Goal: Task Accomplishment & Management: Manage account settings

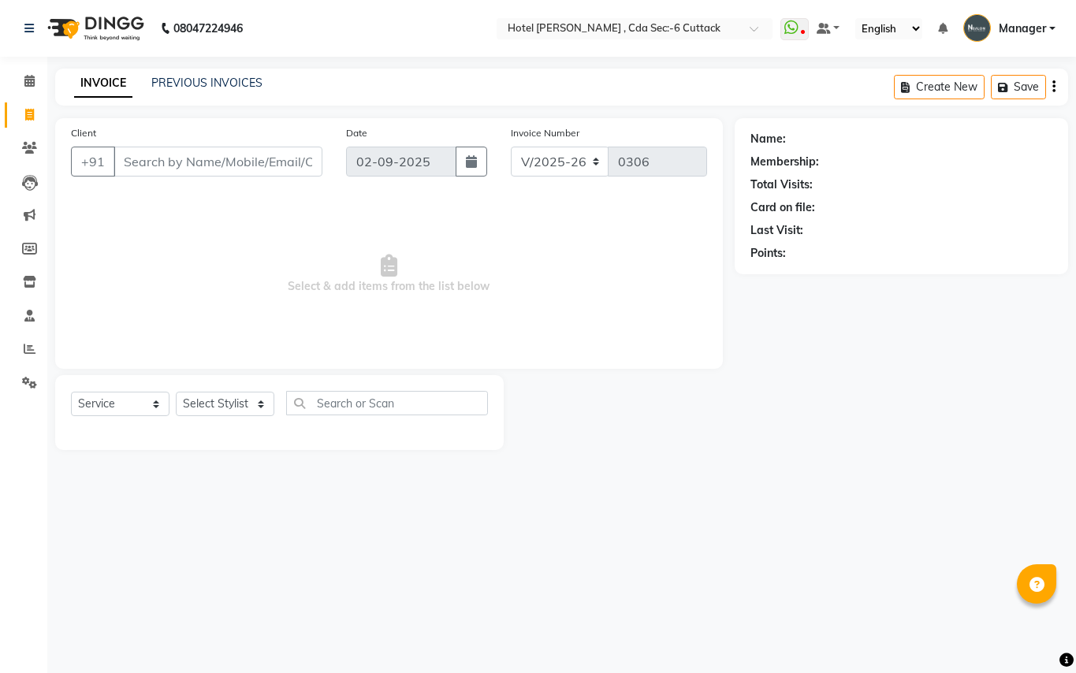
select select "7840"
select select "service"
click at [32, 344] on icon at bounding box center [30, 349] width 12 height 12
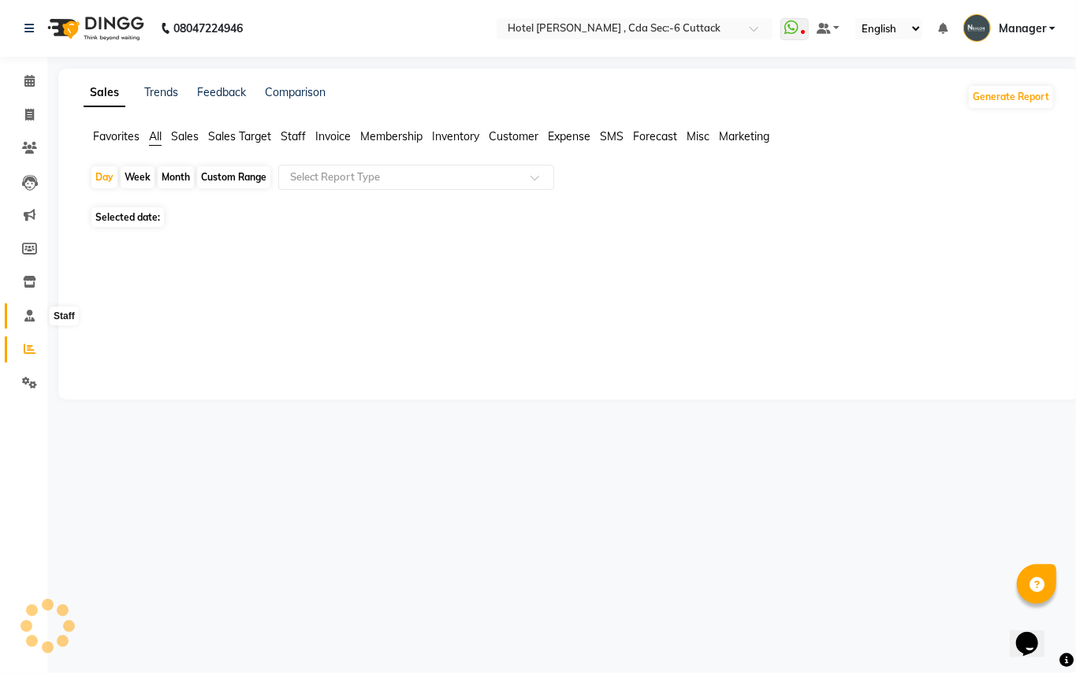
click at [20, 319] on span at bounding box center [30, 316] width 28 height 18
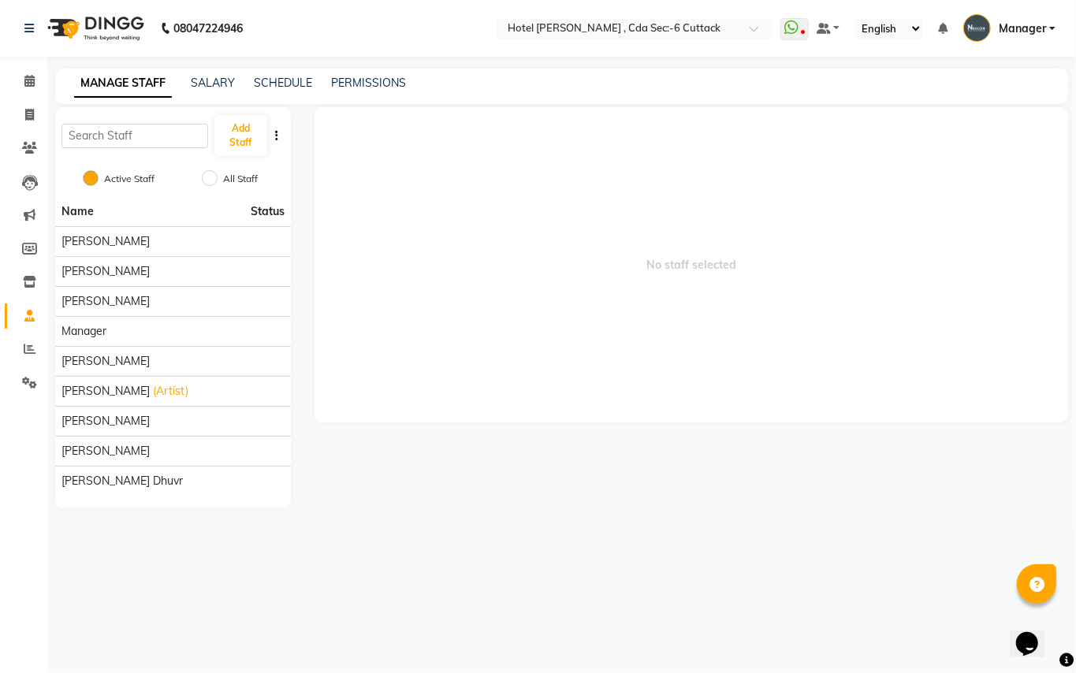
click at [298, 90] on div "SCHEDULE" at bounding box center [283, 83] width 58 height 17
click at [284, 80] on link "SCHEDULE" at bounding box center [283, 83] width 58 height 14
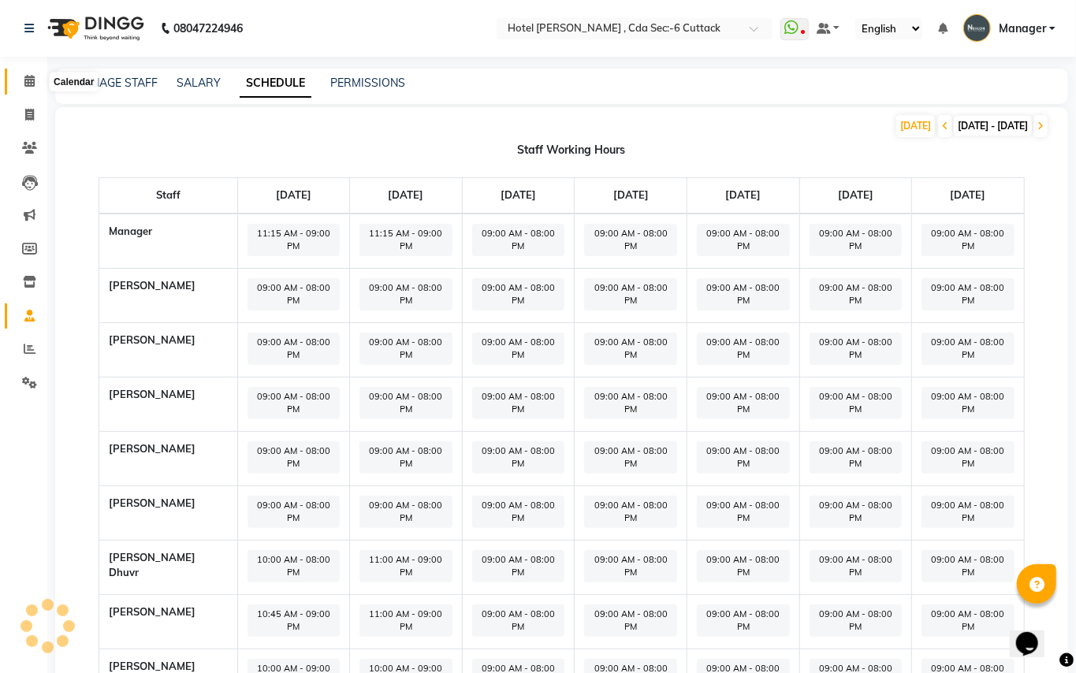
click at [29, 76] on icon at bounding box center [29, 81] width 10 height 12
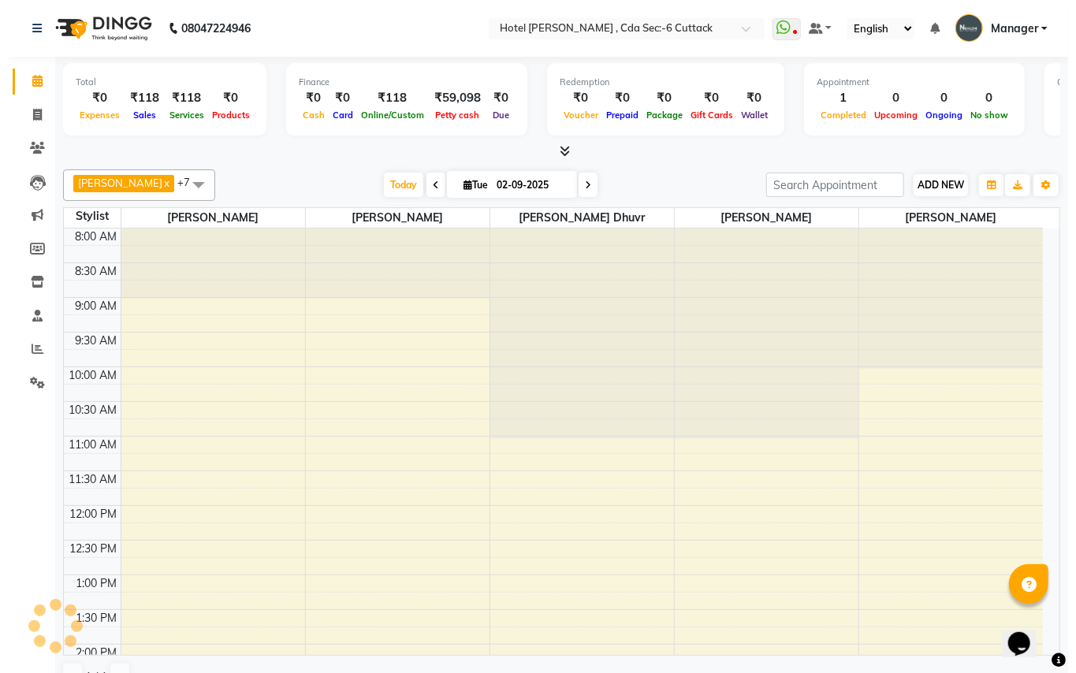
scroll to position [489, 0]
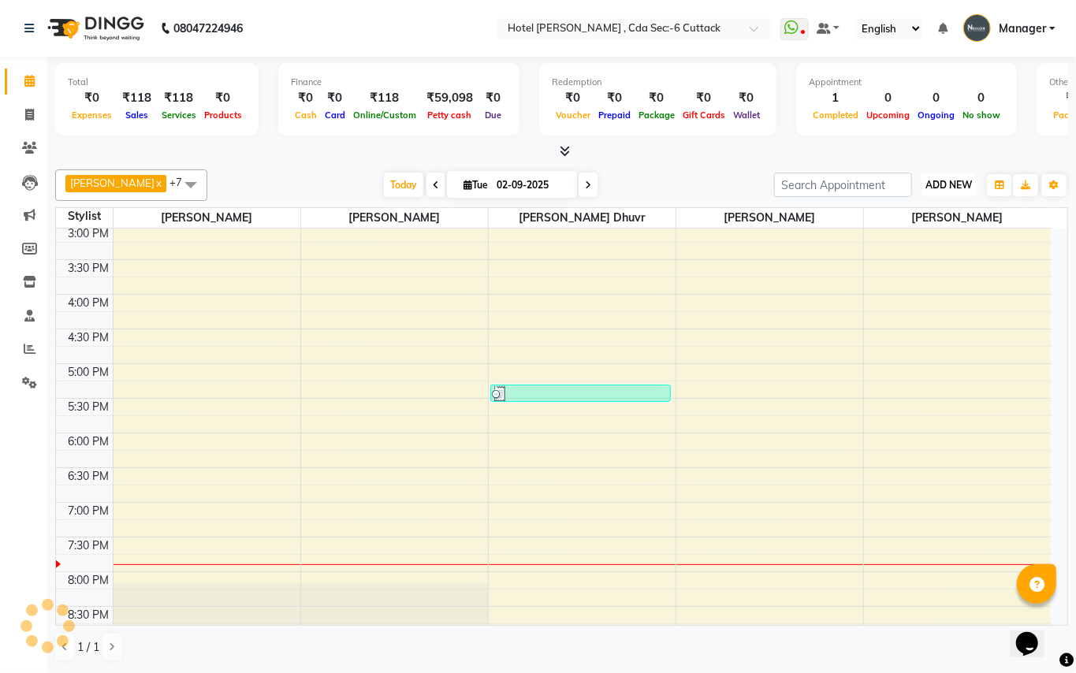
click at [921, 183] on button "ADD NEW Toggle Dropdown" at bounding box center [948, 185] width 54 height 22
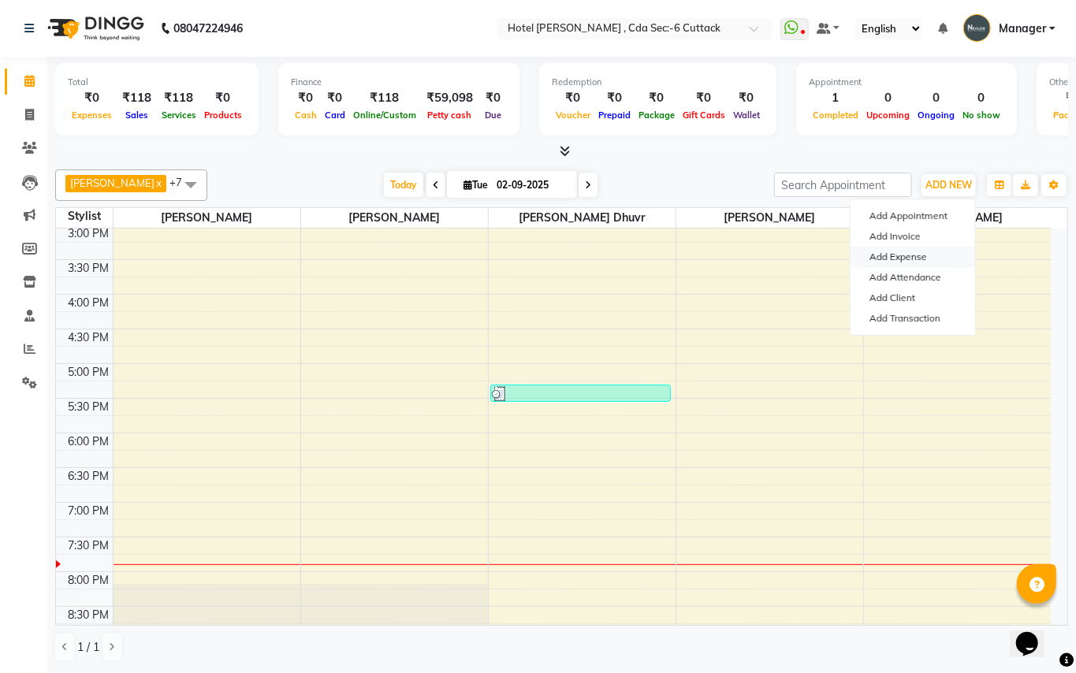
click at [920, 259] on link "Add Expense" at bounding box center [912, 257] width 125 height 20
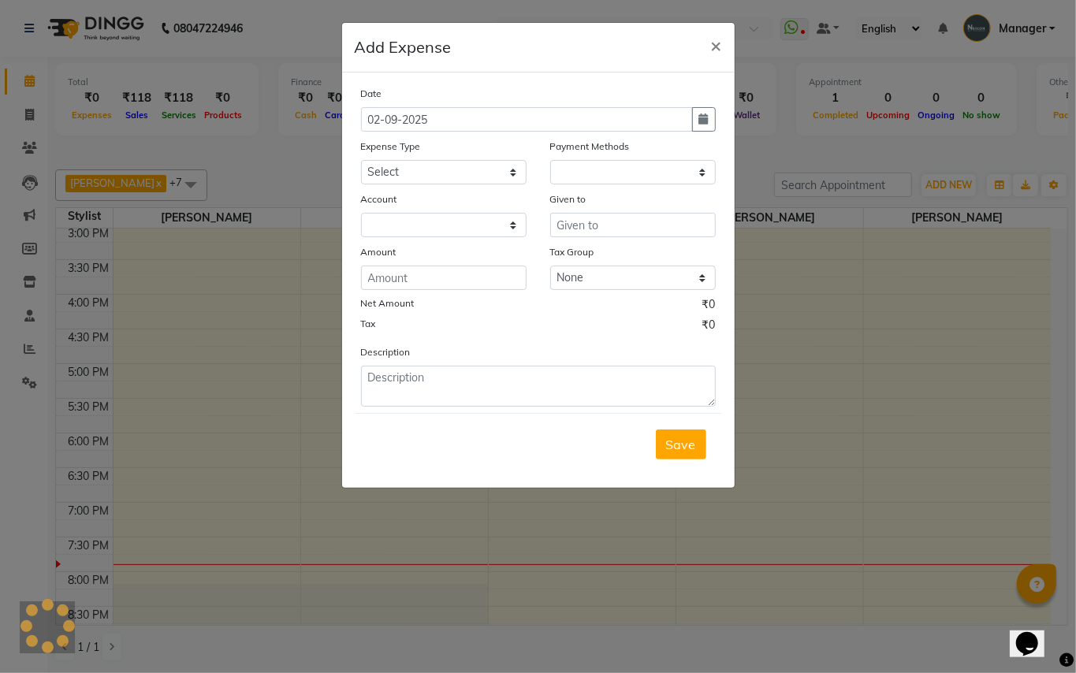
select select "1"
select select "6990"
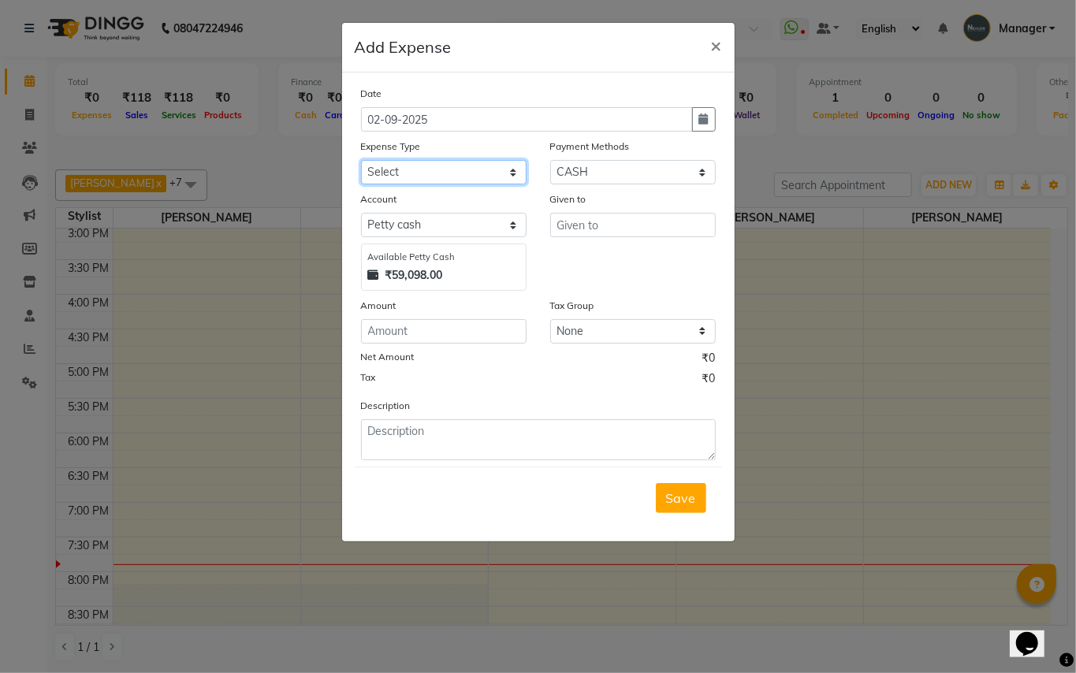
click at [519, 170] on select "Select advance salary BANK DEPOSIT building maintenance Day target DIESEL elect…" at bounding box center [443, 172] width 165 height 24
select select "1536"
click at [361, 160] on select "Select advance salary BANK DEPOSIT building maintenance Day target DIESEL elect…" at bounding box center [443, 172] width 165 height 24
click at [407, 325] on input "number" at bounding box center [443, 331] width 165 height 24
type input "300"
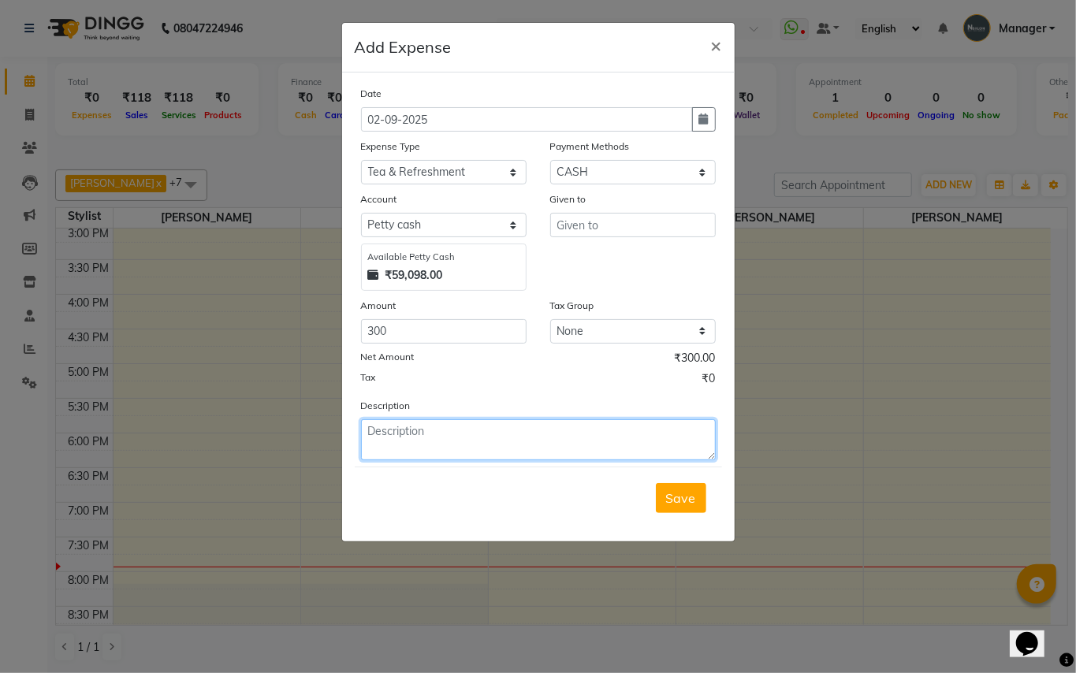
drag, startPoint x: 373, startPoint y: 427, endPoint x: 372, endPoint y: 437, distance: 9.5
click at [373, 429] on textarea at bounding box center [538, 439] width 355 height 41
type textarea "Auto Charges"
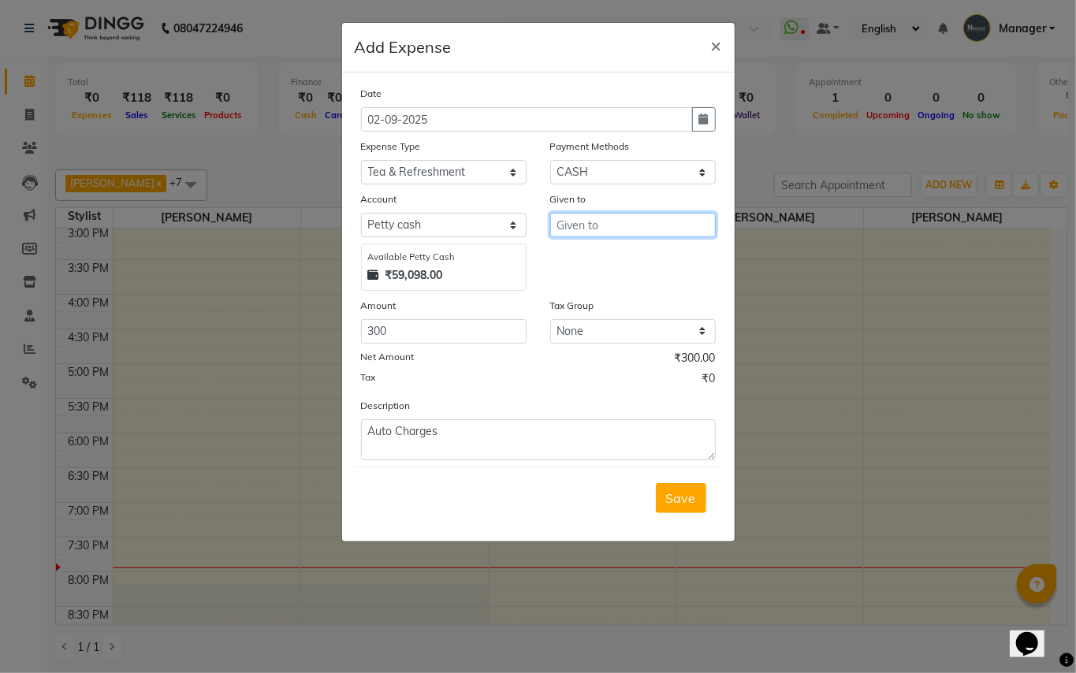
click at [578, 218] on input "text" at bounding box center [632, 225] width 165 height 24
click at [583, 254] on span "[PERSON_NAME]" at bounding box center [622, 258] width 106 height 16
type input "[PERSON_NAME]"
click at [673, 505] on button "Save" at bounding box center [681, 498] width 50 height 30
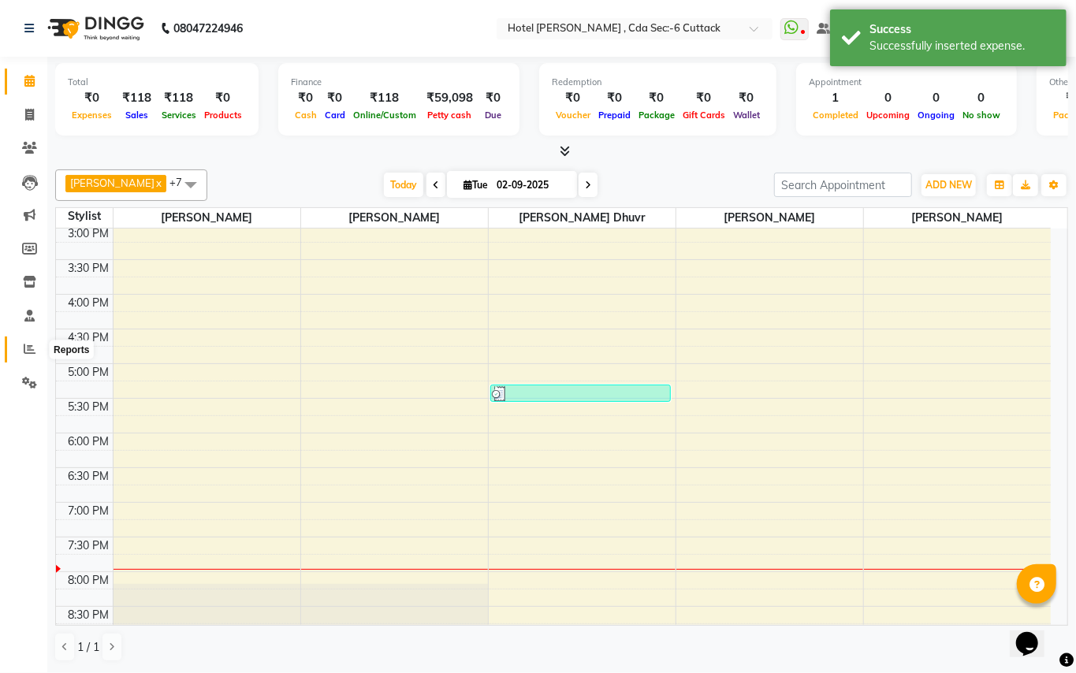
click at [25, 344] on icon at bounding box center [30, 349] width 12 height 12
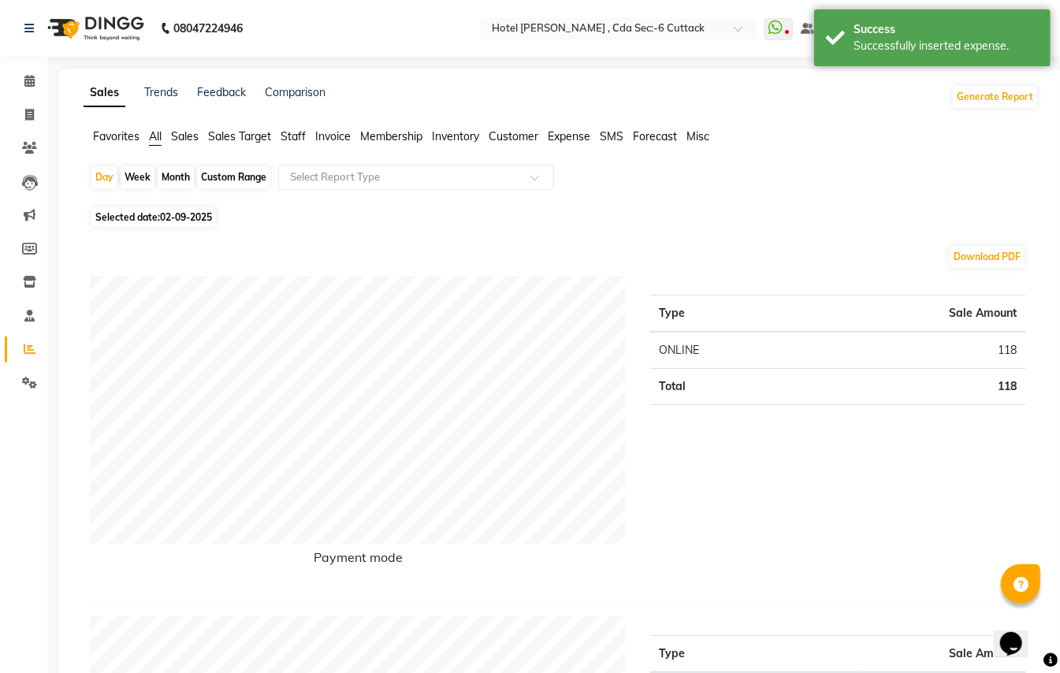
click at [575, 139] on span "Expense" at bounding box center [569, 136] width 43 height 14
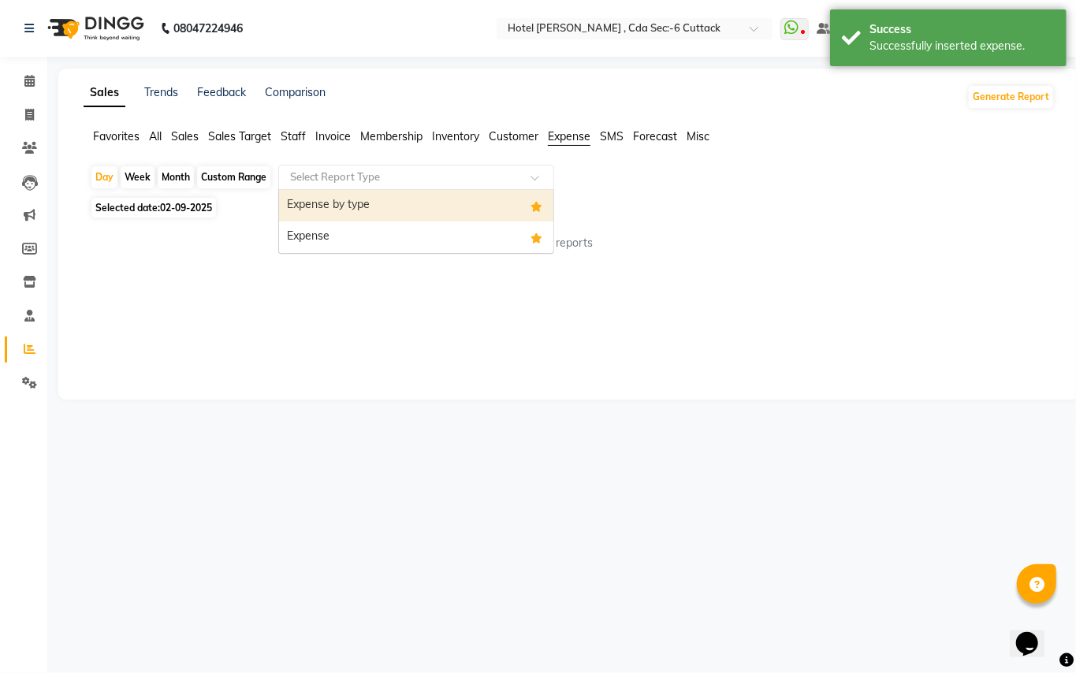
click at [539, 177] on span at bounding box center [540, 182] width 20 height 16
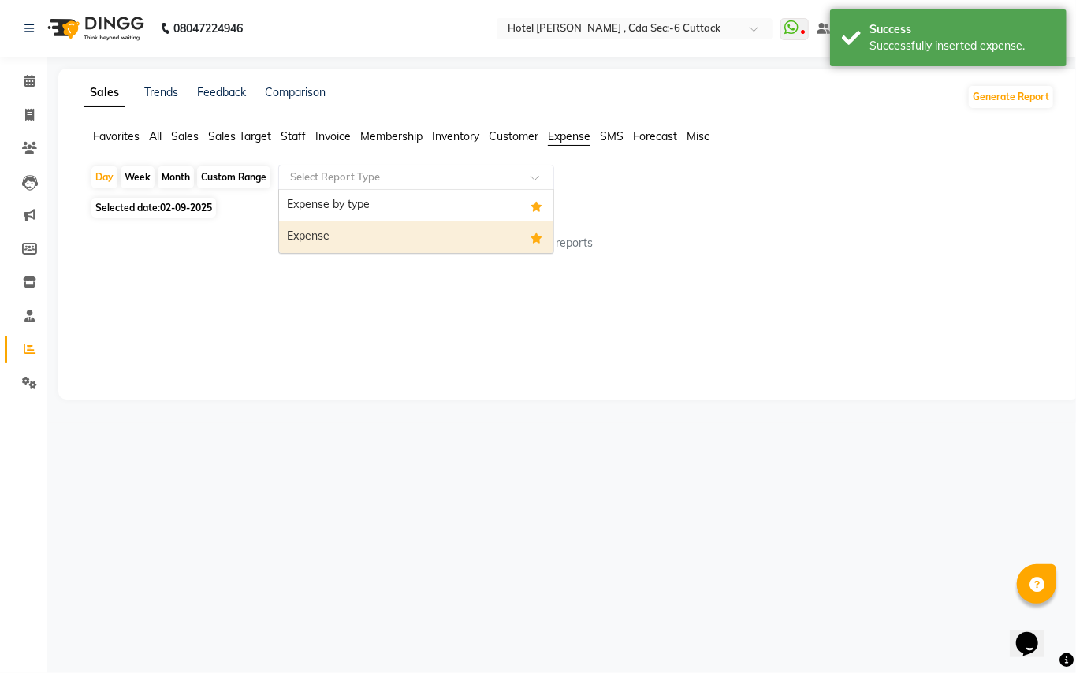
click at [441, 236] on div "Expense" at bounding box center [416, 237] width 274 height 32
select select "full_report"
select select "csv"
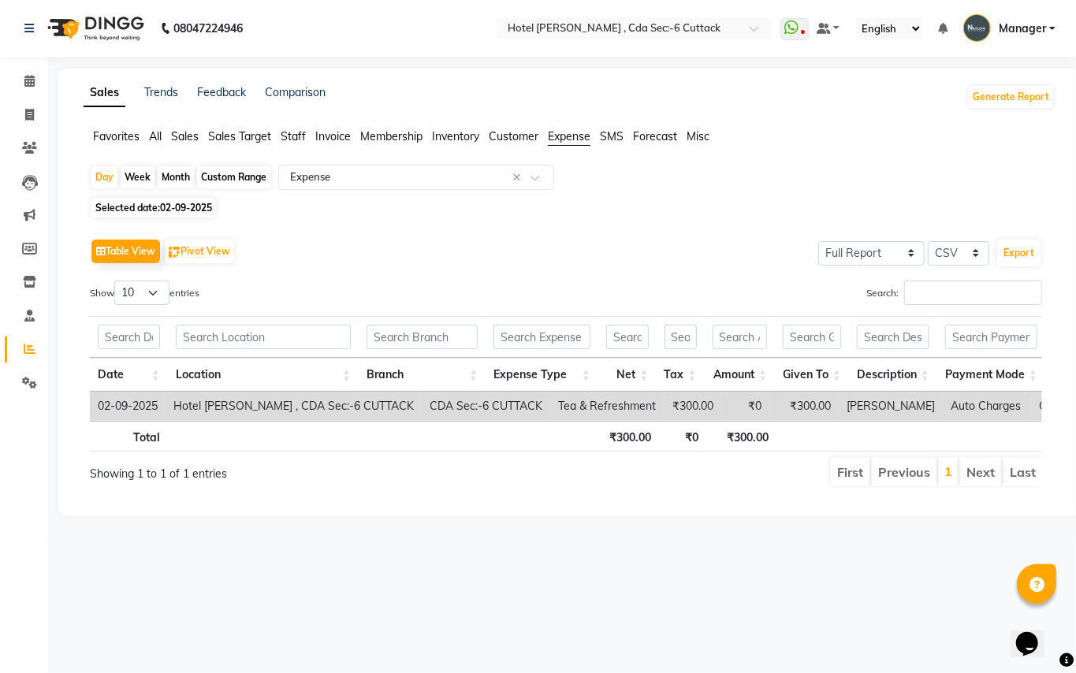
click at [184, 180] on div "Month" at bounding box center [176, 177] width 36 height 22
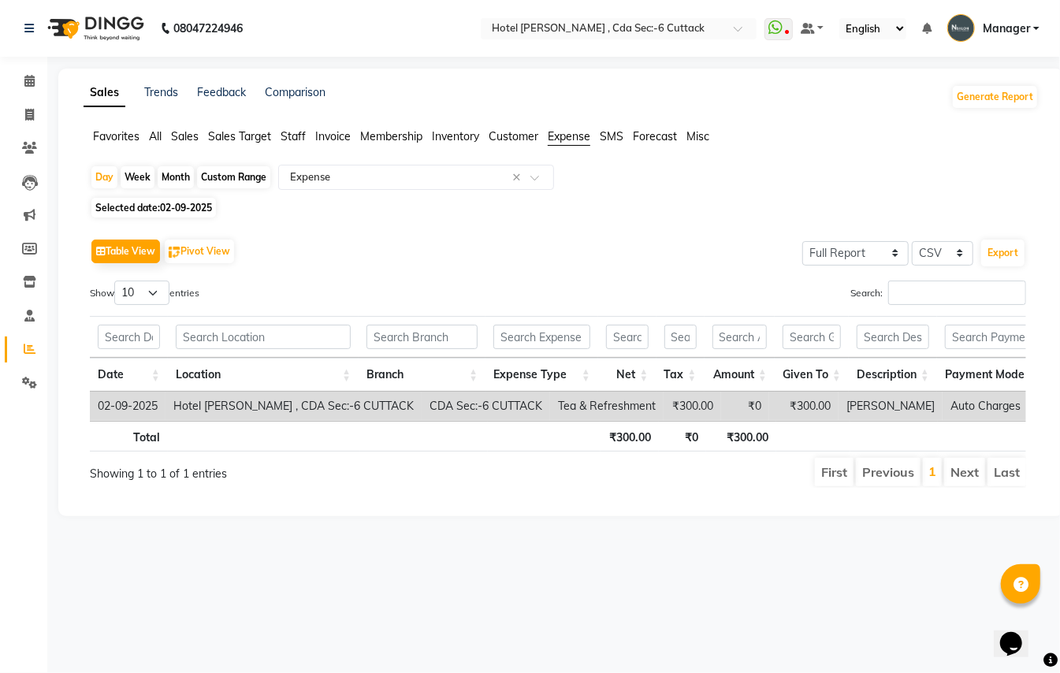
select select "9"
select select "2025"
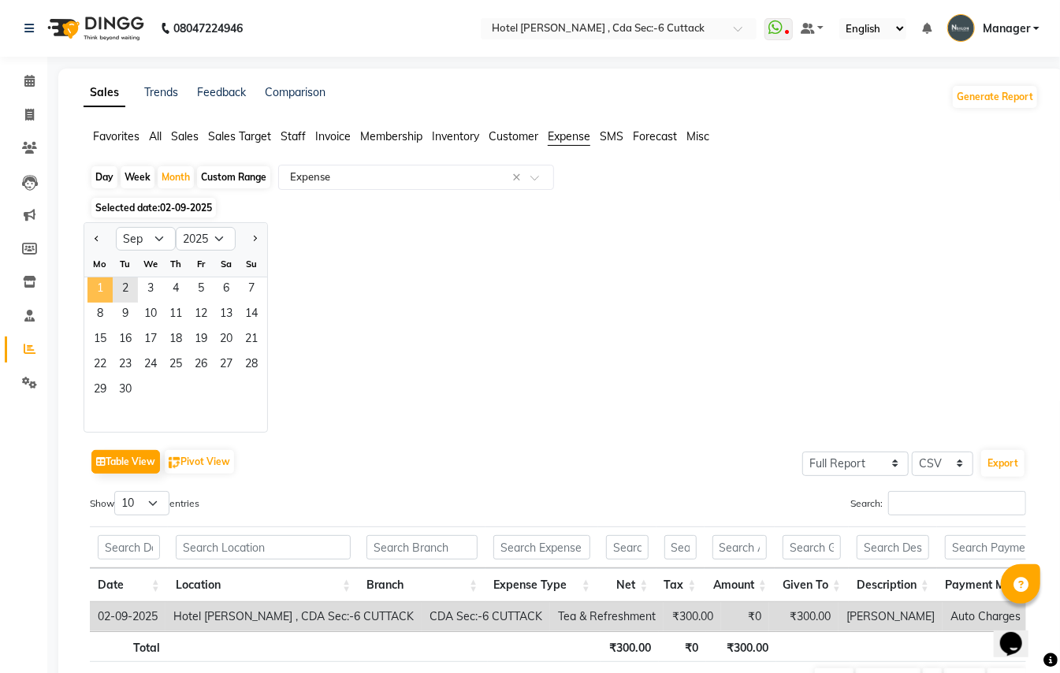
click at [102, 284] on span "1" at bounding box center [99, 289] width 25 height 25
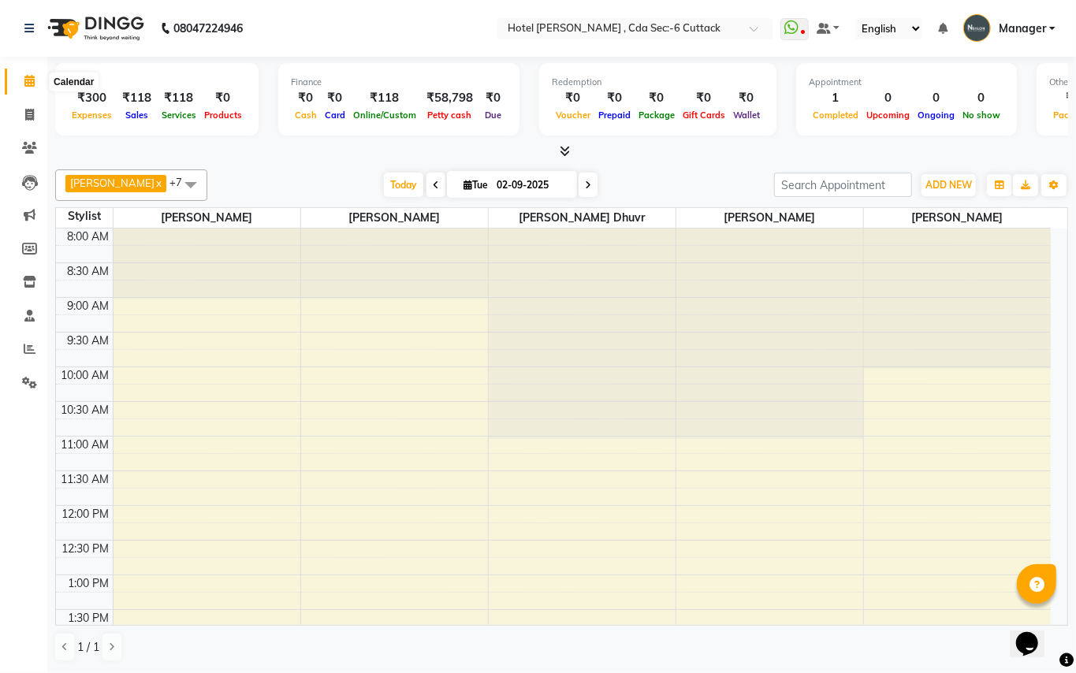
click at [25, 82] on icon at bounding box center [29, 81] width 10 height 12
click at [954, 189] on span "ADD NEW" at bounding box center [948, 185] width 46 height 12
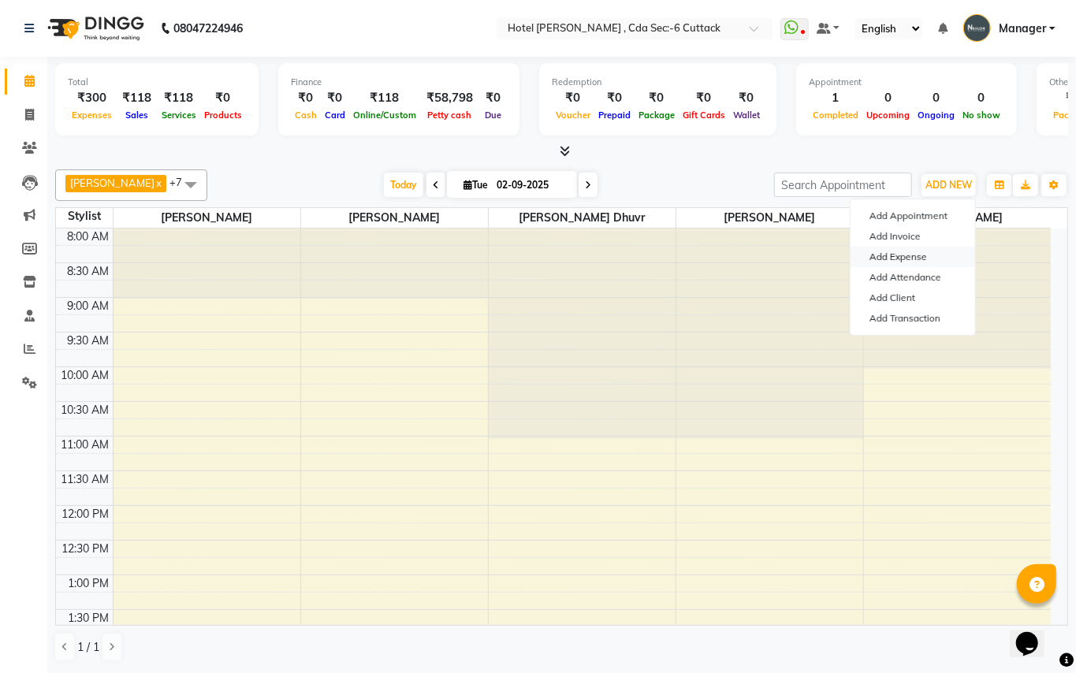
click at [875, 262] on link "Add Expense" at bounding box center [912, 257] width 125 height 20
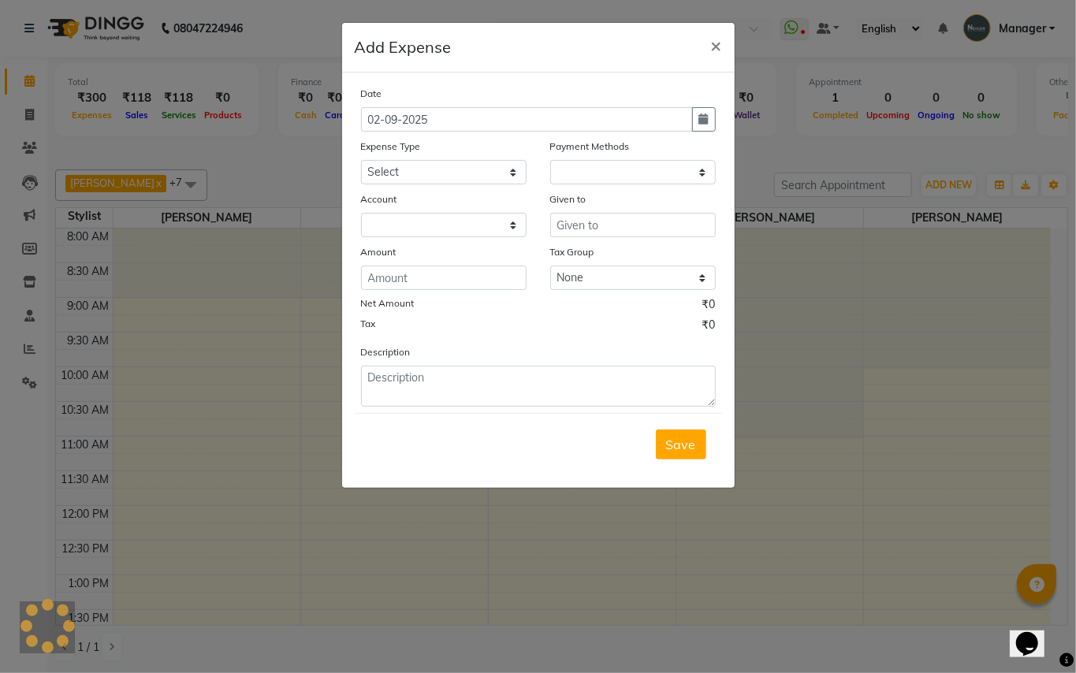
select select "1"
select select "6990"
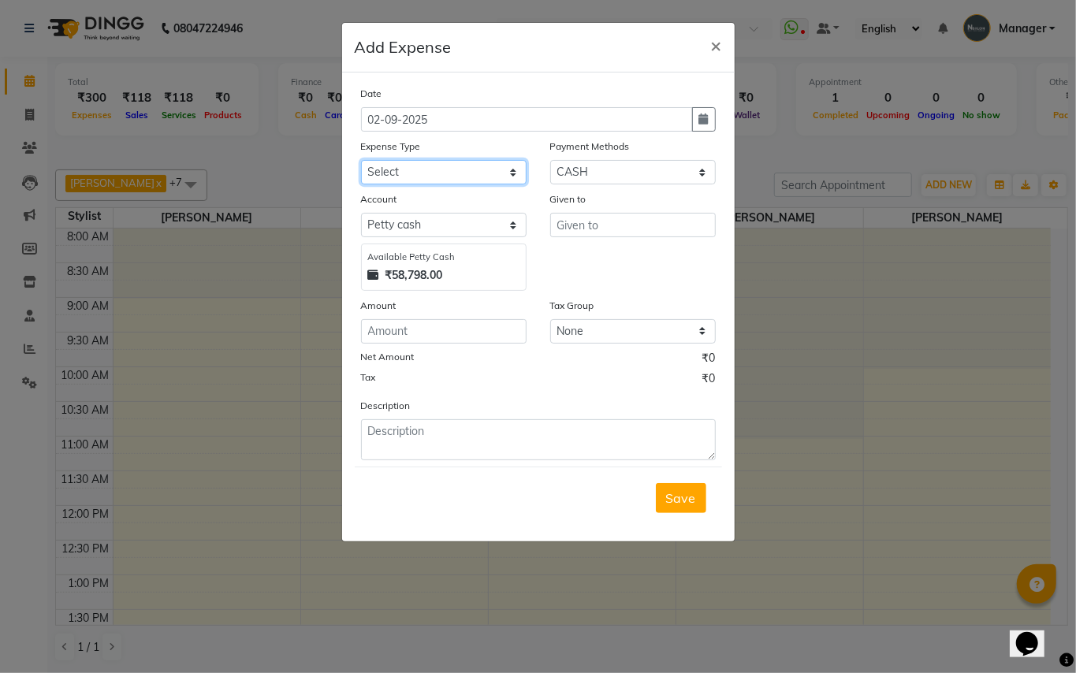
click at [446, 181] on select "Select advance salary BANK DEPOSIT building maintenance Day target DIESEL elect…" at bounding box center [443, 172] width 165 height 24
select select "21441"
click at [361, 160] on select "Select advance salary BANK DEPOSIT building maintenance Day target DIESEL elect…" at bounding box center [443, 172] width 165 height 24
click at [424, 326] on input "number" at bounding box center [443, 331] width 165 height 24
type input "1000"
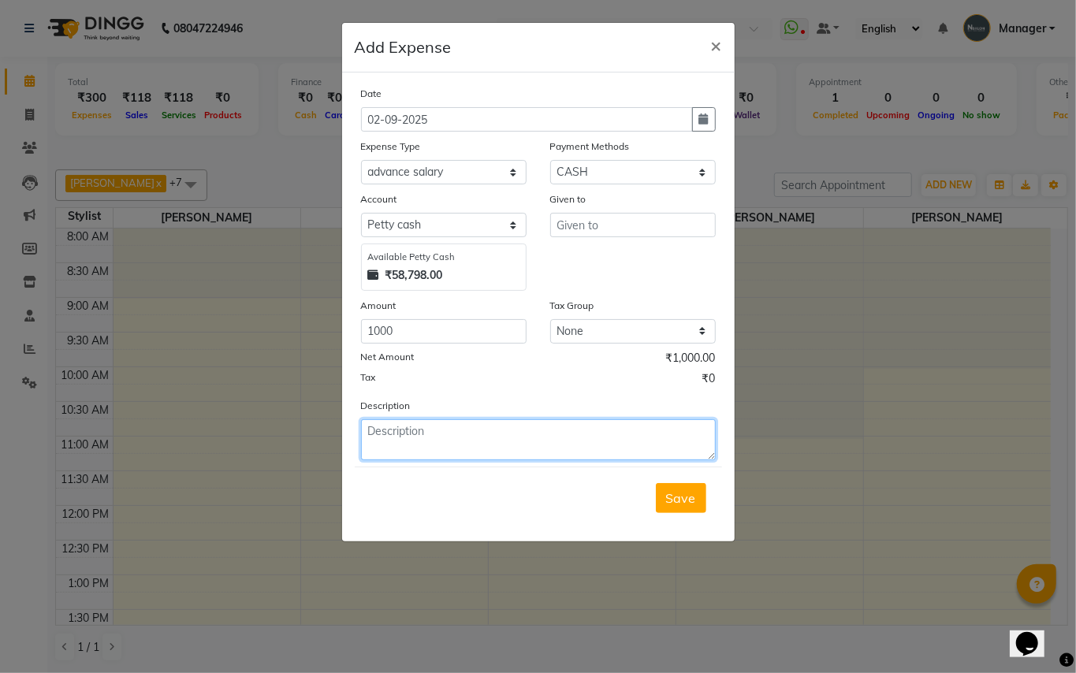
click at [423, 423] on textarea at bounding box center [538, 439] width 355 height 41
type textarea "a"
type textarea "Ali Advance"
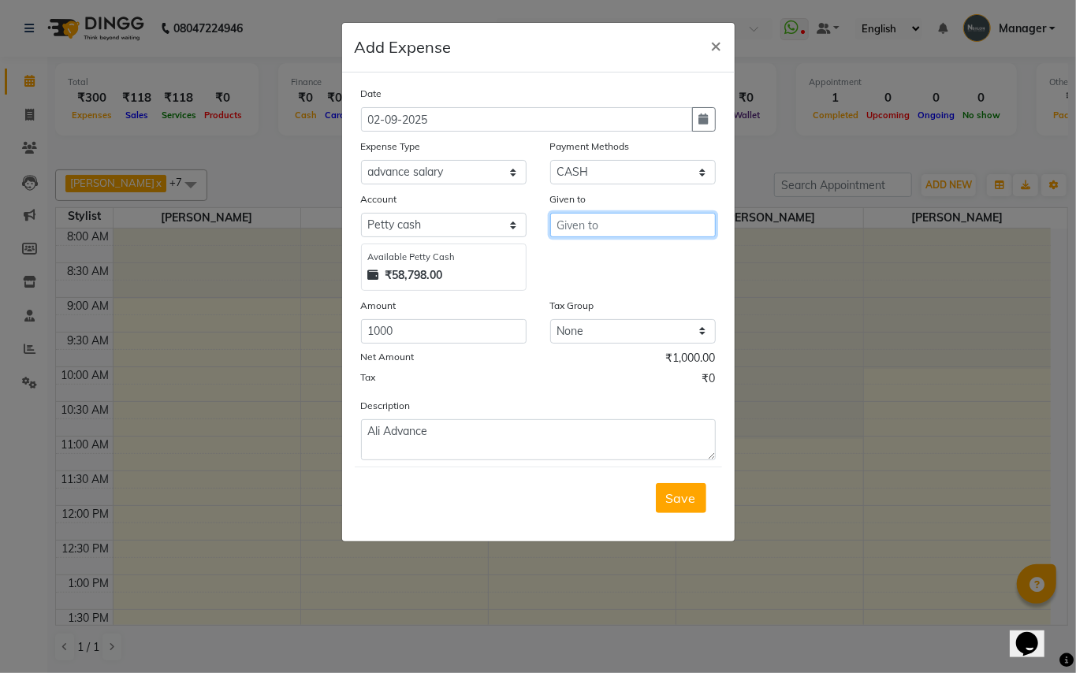
click at [605, 225] on input "text" at bounding box center [632, 225] width 165 height 24
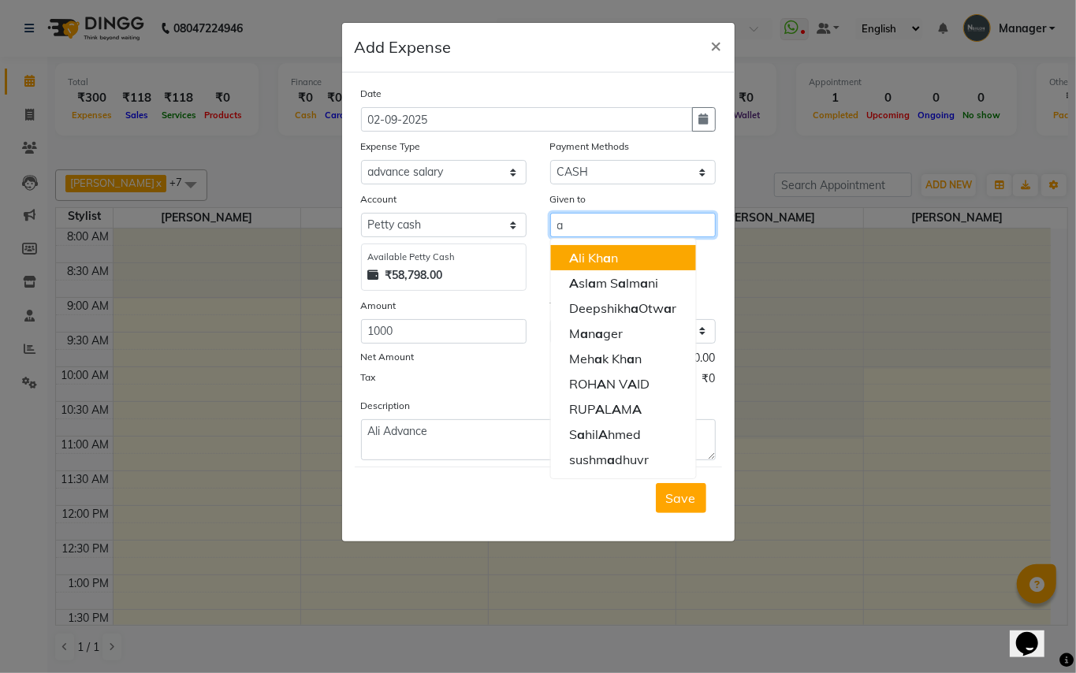
click at [608, 262] on span "a" at bounding box center [607, 258] width 8 height 16
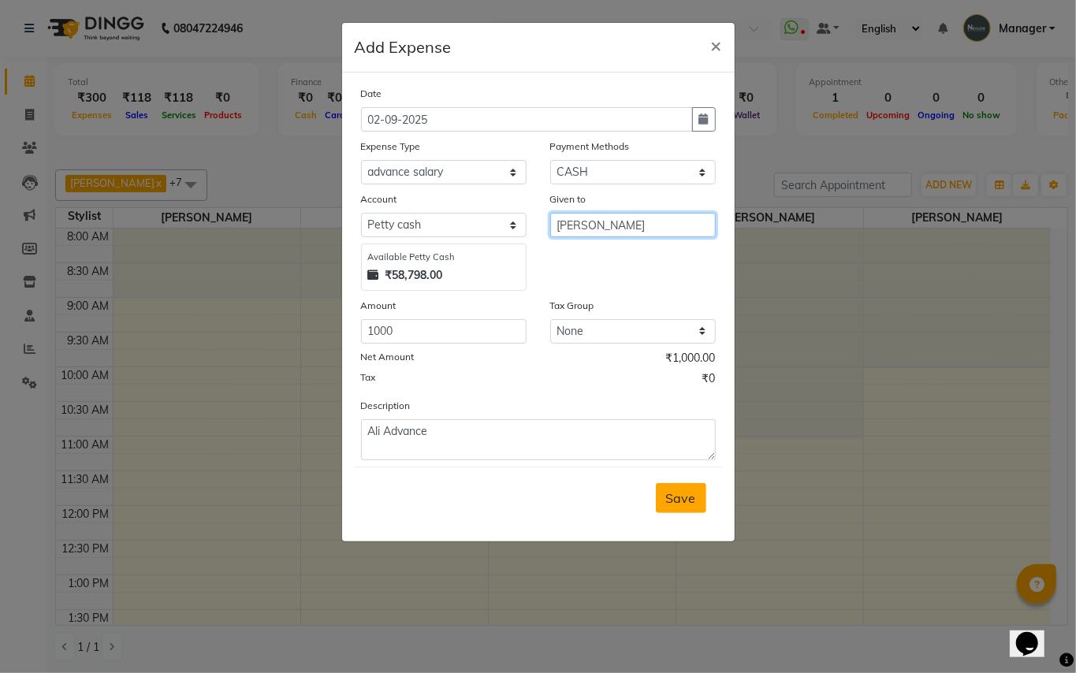
type input "[PERSON_NAME]"
click at [675, 498] on span "Save" at bounding box center [681, 498] width 30 height 16
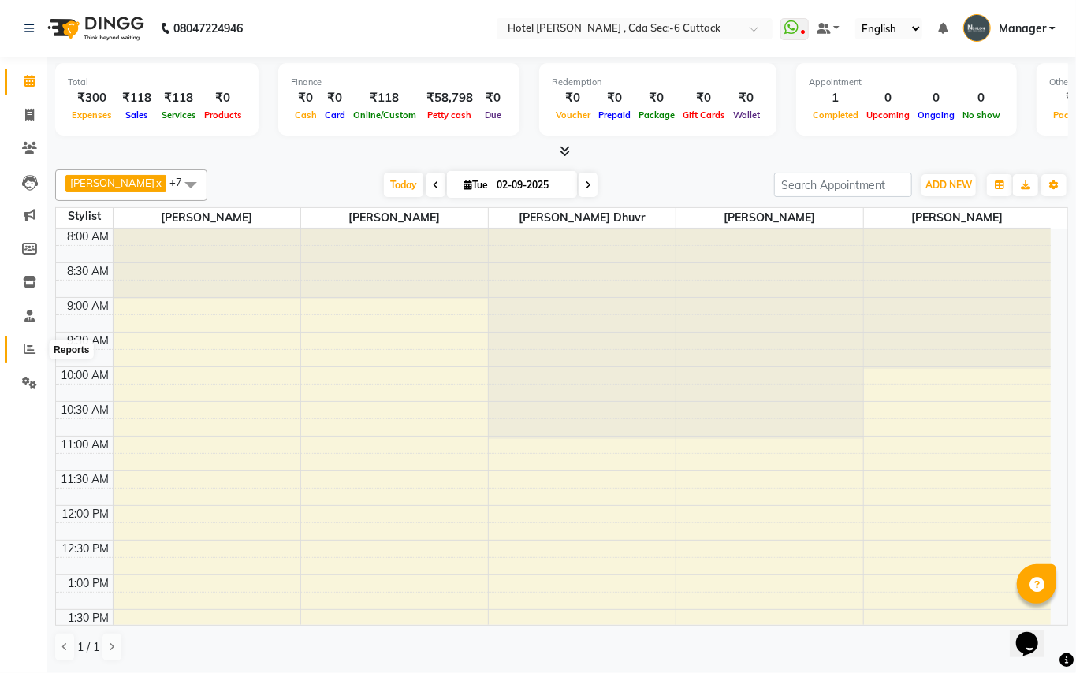
click at [26, 350] on icon at bounding box center [30, 349] width 12 height 12
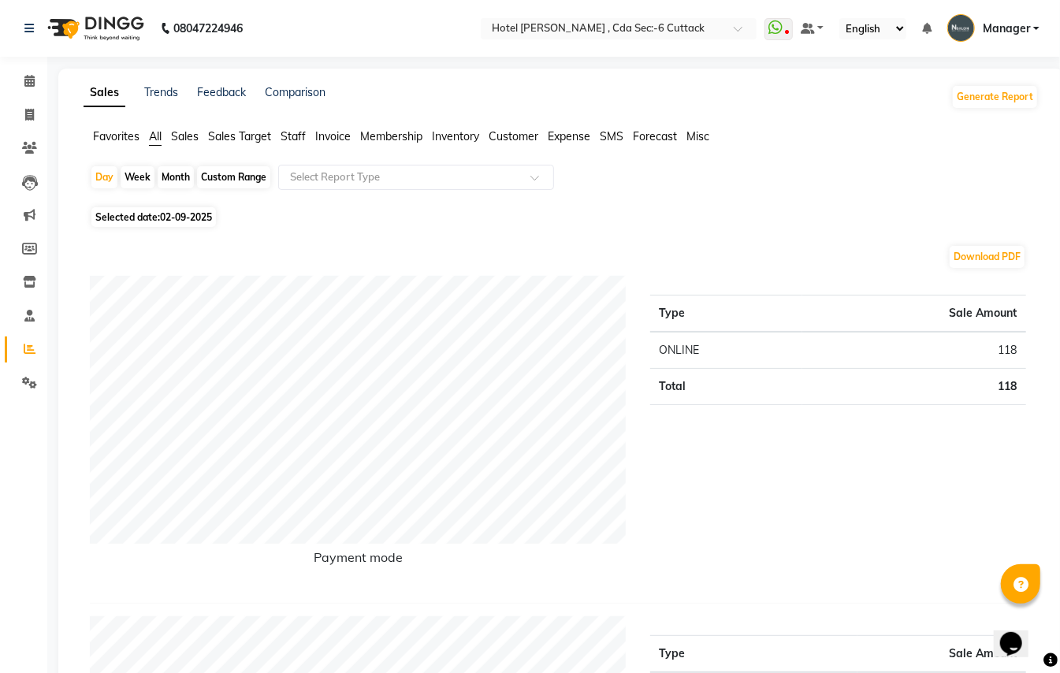
click at [575, 132] on span "Expense" at bounding box center [569, 136] width 43 height 14
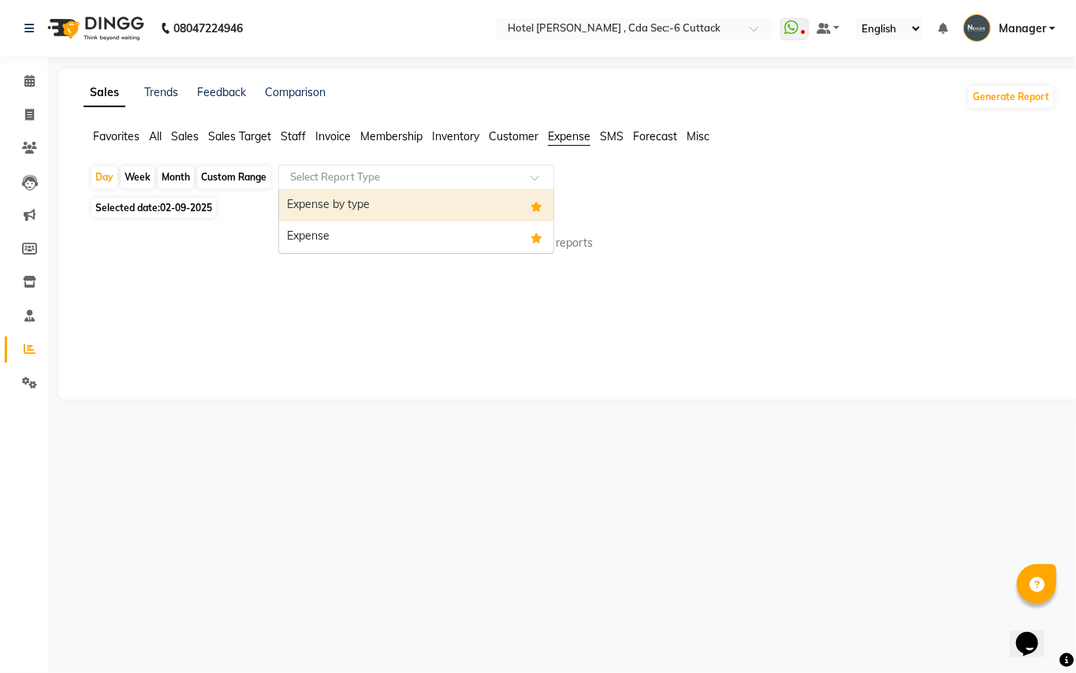
click at [536, 178] on span at bounding box center [540, 182] width 20 height 16
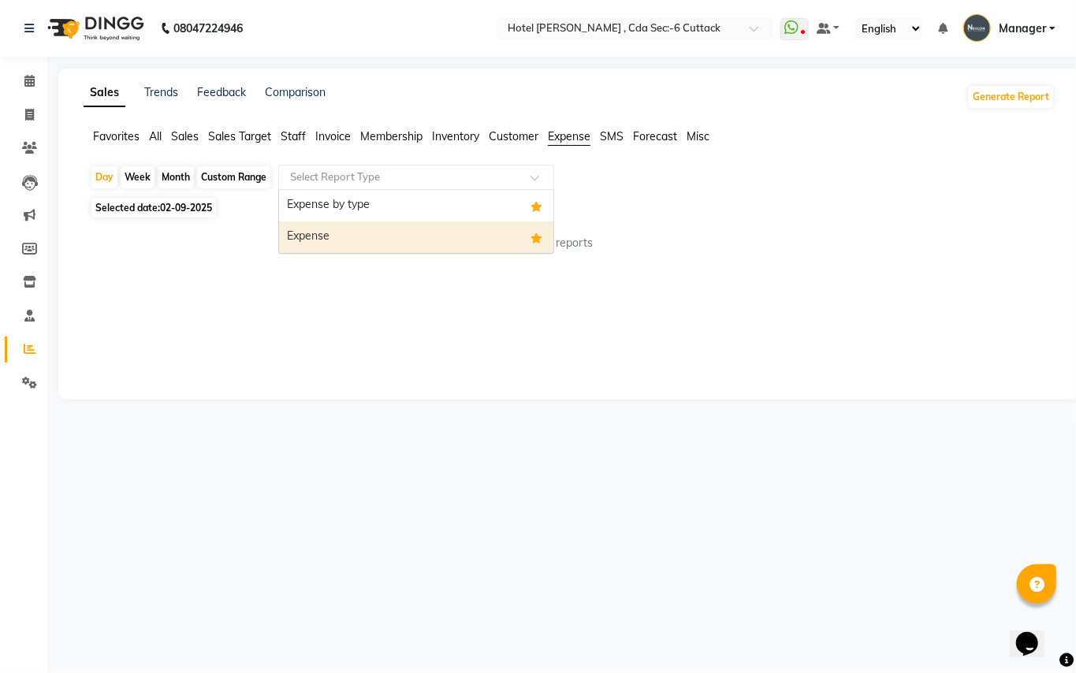
click at [410, 240] on div "Expense" at bounding box center [416, 237] width 274 height 32
select select "full_report"
select select "csv"
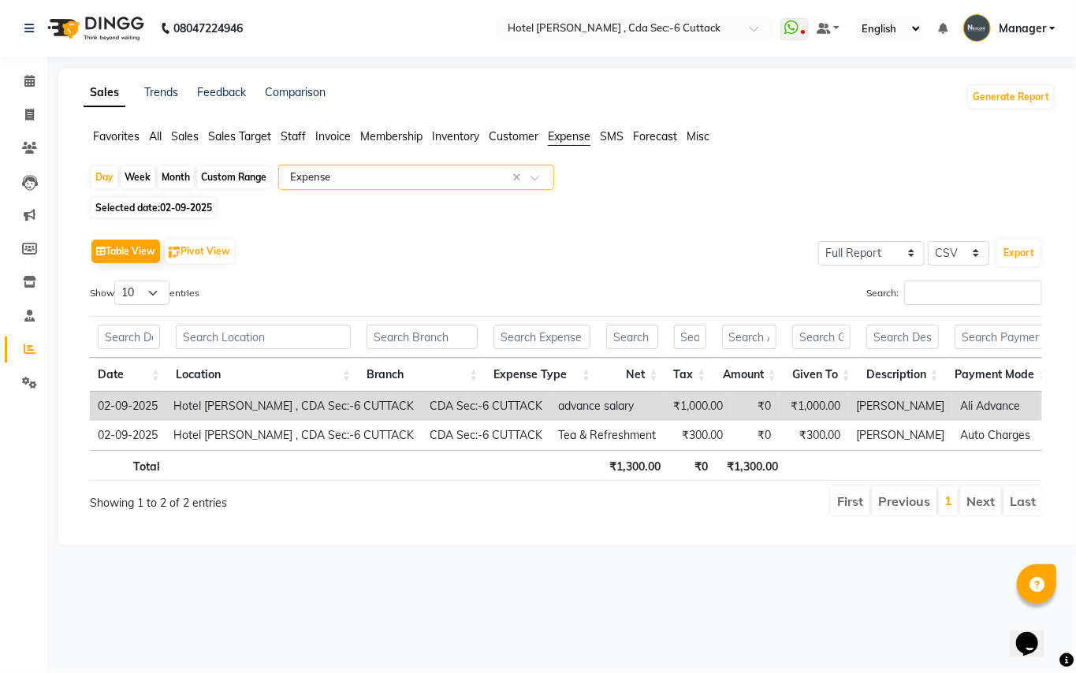
click at [178, 169] on div "Month" at bounding box center [176, 177] width 36 height 22
select select "9"
select select "2025"
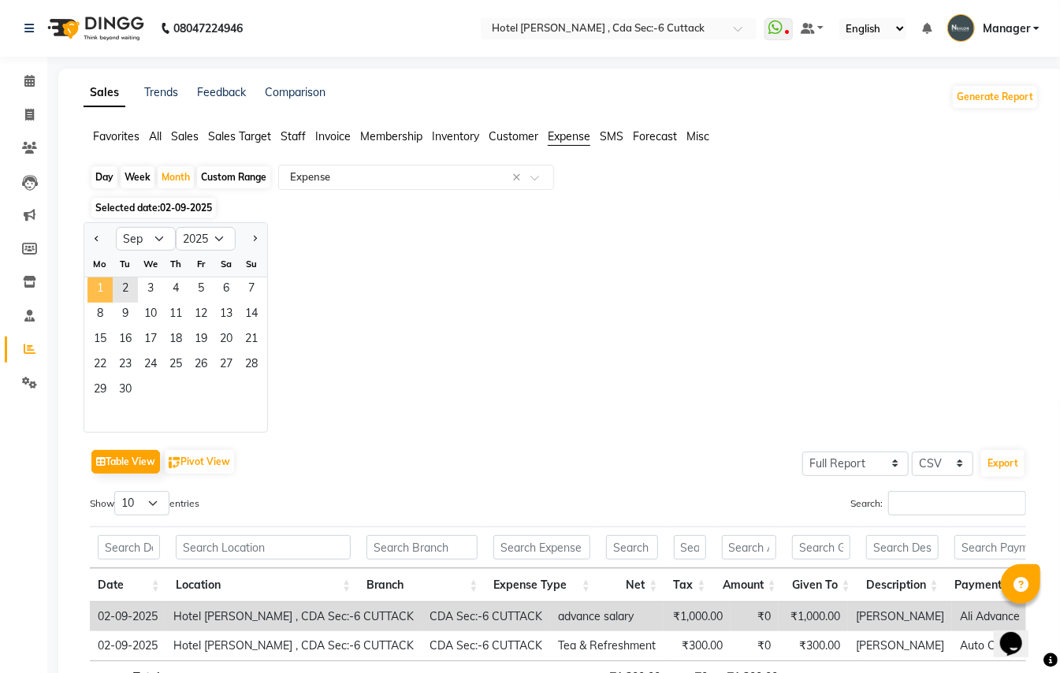
click at [96, 282] on span "1" at bounding box center [99, 289] width 25 height 25
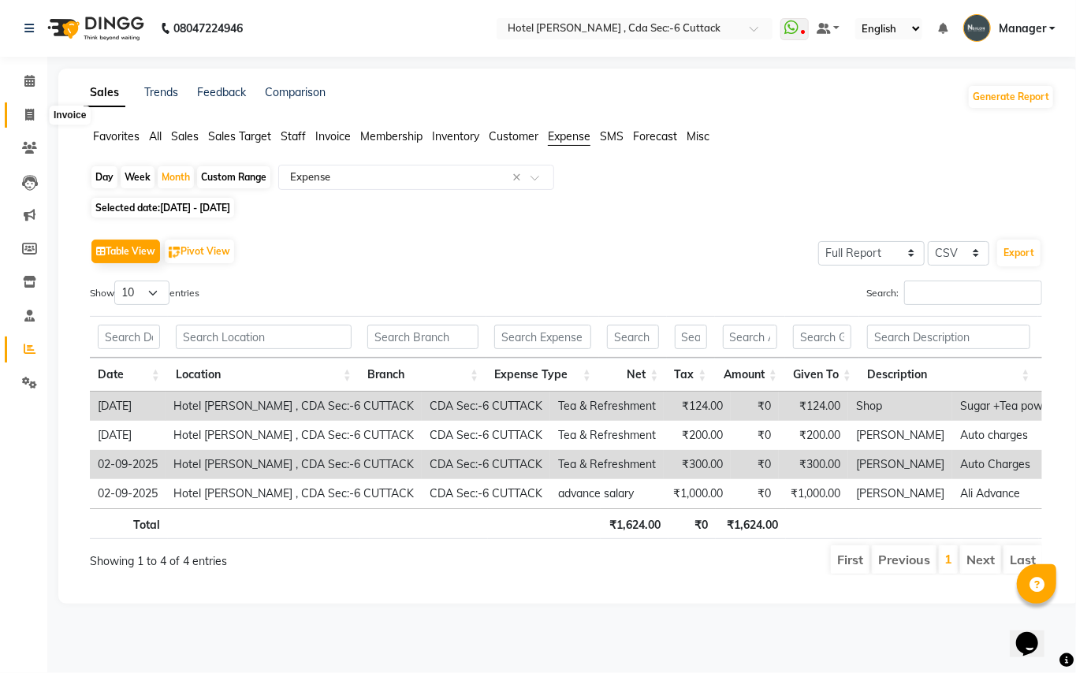
click at [20, 114] on span at bounding box center [30, 115] width 28 height 18
select select "service"
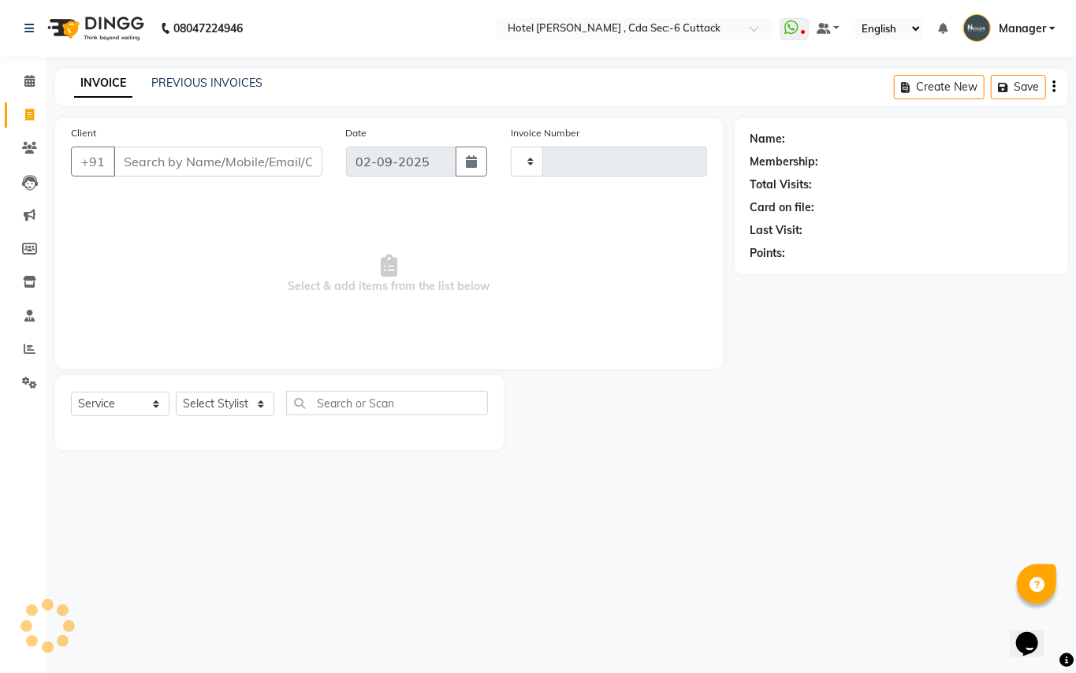
type input "0306"
select select "7840"
click at [188, 84] on link "PREVIOUS INVOICES" at bounding box center [206, 83] width 111 height 14
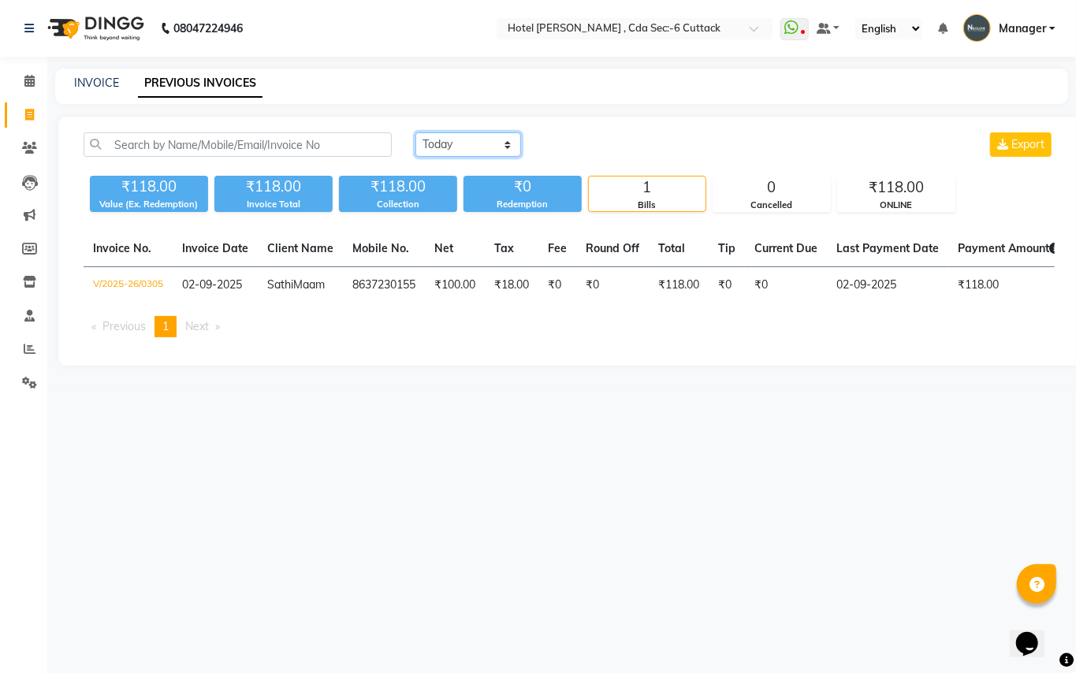
click at [489, 147] on select "[DATE] [DATE] Custom Range" at bounding box center [468, 144] width 106 height 24
select select "range"
click at [415, 132] on select "[DATE] [DATE] Custom Range" at bounding box center [468, 144] width 106 height 24
click at [641, 145] on input "02-09-2025" at bounding box center [596, 145] width 110 height 22
select select "9"
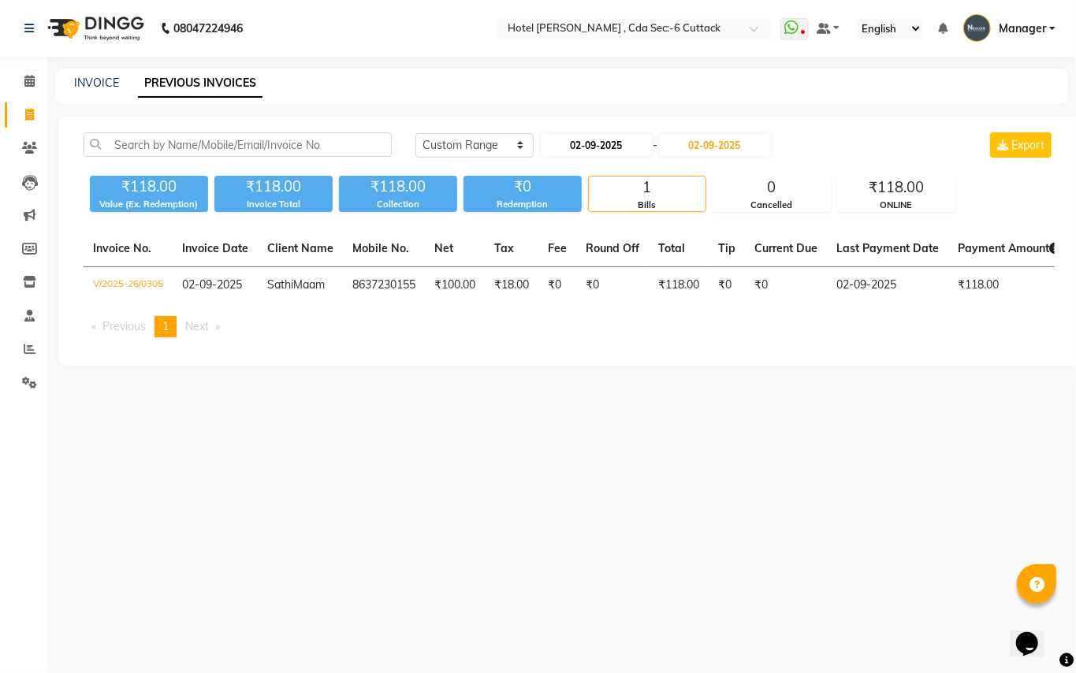
select select "2025"
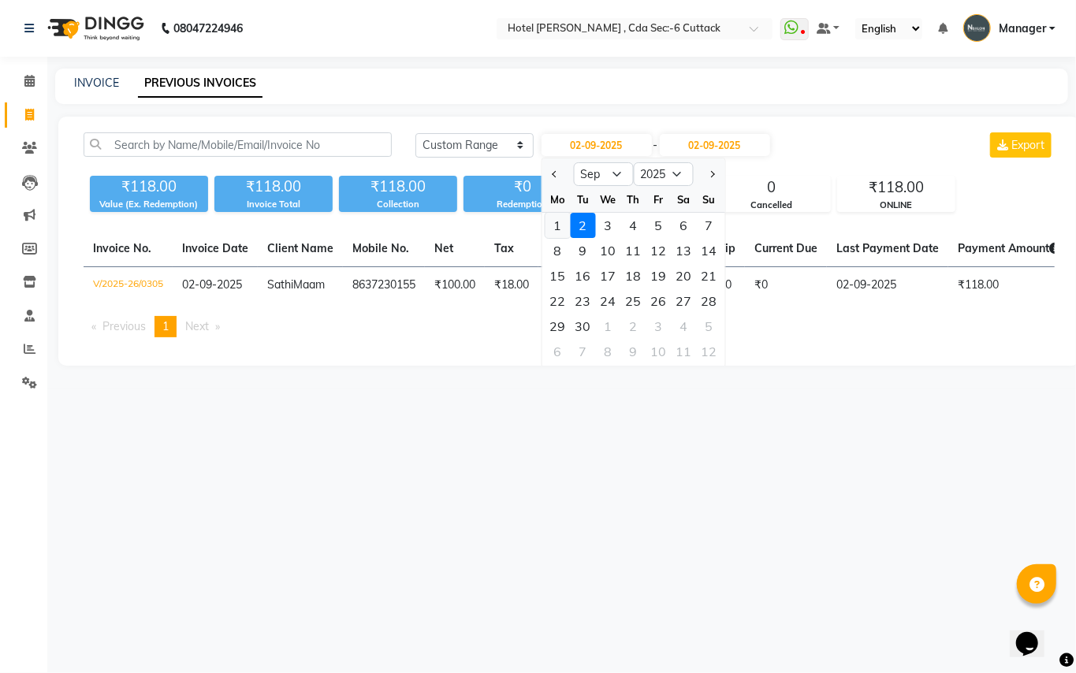
click at [566, 222] on div "1" at bounding box center [557, 225] width 25 height 25
type input "[DATE]"
